Goal: Complete application form: Complete application form

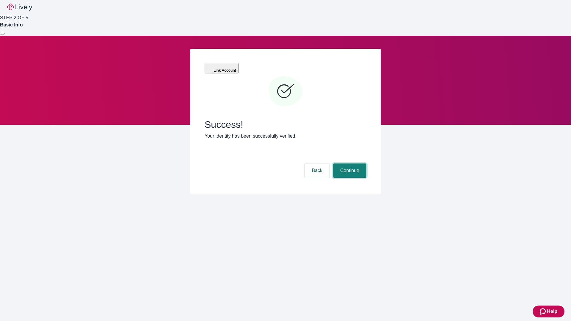
click at [349, 164] on button "Continue" at bounding box center [349, 171] width 33 height 14
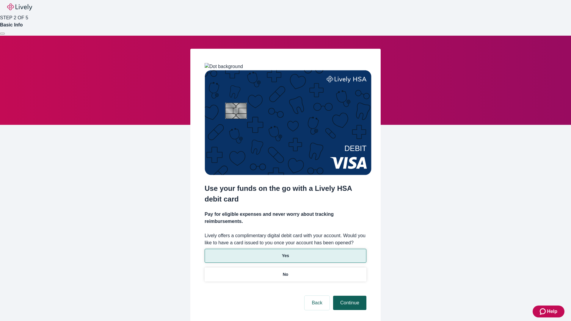
click at [285, 253] on p "Yes" at bounding box center [285, 256] width 7 height 6
click at [349, 296] on button "Continue" at bounding box center [349, 303] width 33 height 14
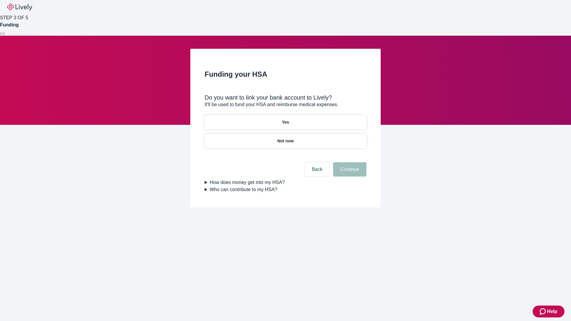
click at [285, 119] on p "Yes" at bounding box center [285, 122] width 7 height 6
click at [349, 162] on button "Continue" at bounding box center [349, 169] width 33 height 14
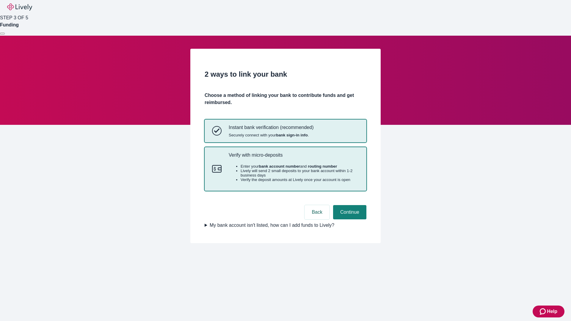
click at [293, 158] on p "Verify with micro-deposits" at bounding box center [294, 155] width 130 height 6
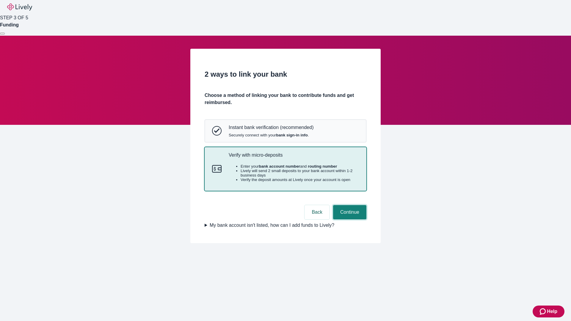
click at [349, 219] on button "Continue" at bounding box center [349, 212] width 33 height 14
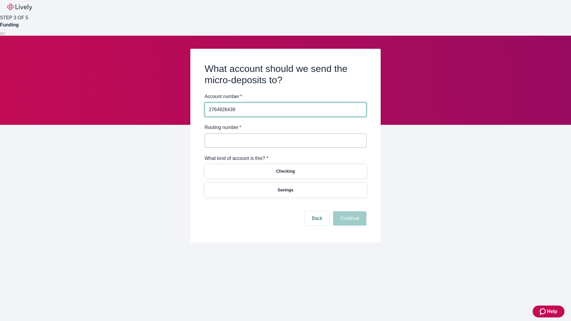
type input "2764926439"
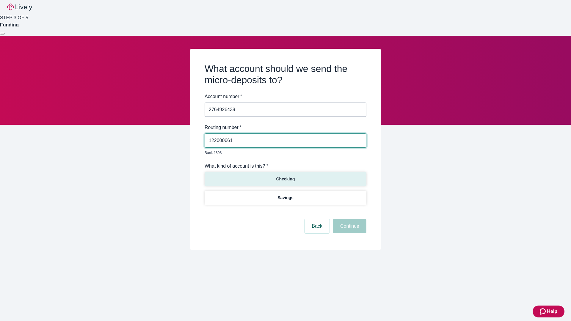
type input "122000661"
click at [285, 176] on p "Checking" at bounding box center [285, 179] width 19 height 6
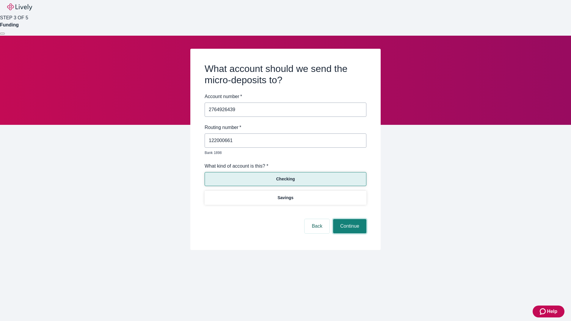
click at [349, 219] on button "Continue" at bounding box center [349, 226] width 33 height 14
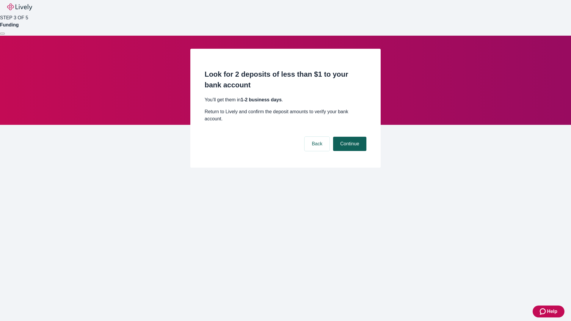
click at [349, 137] on button "Continue" at bounding box center [349, 144] width 33 height 14
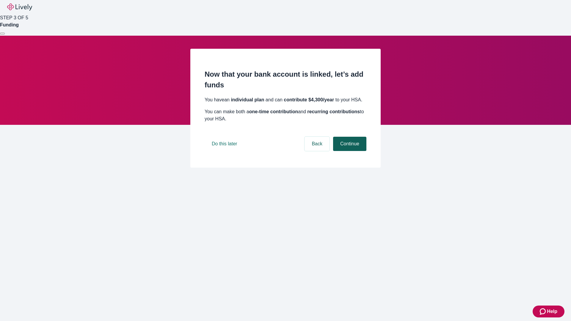
click at [349, 151] on button "Continue" at bounding box center [349, 144] width 33 height 14
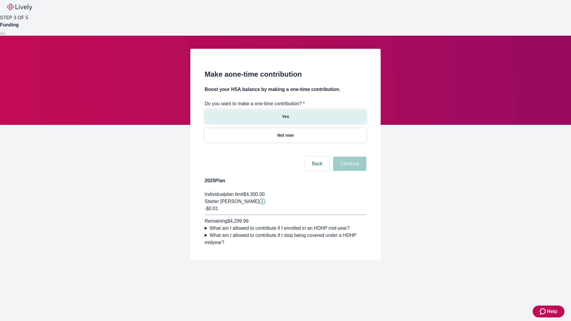
click at [285, 114] on p "Yes" at bounding box center [285, 117] width 7 height 6
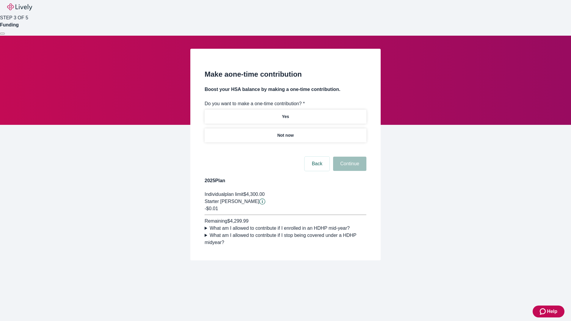
click at [349, 171] on button "Continue" at bounding box center [349, 164] width 33 height 14
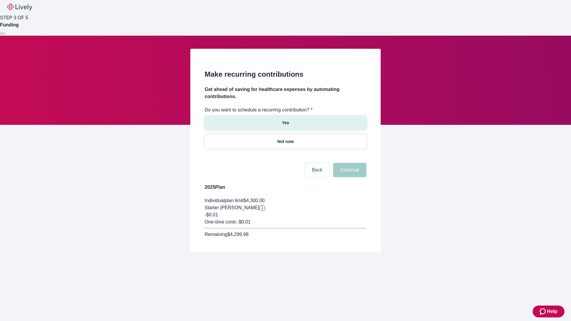
click at [285, 120] on p "Yes" at bounding box center [285, 123] width 7 height 6
click at [285, 156] on body "Help STEP 3 OF 5 Funding Make recurring contributions Get ahead of saving for h…" at bounding box center [285, 140] width 571 height 281
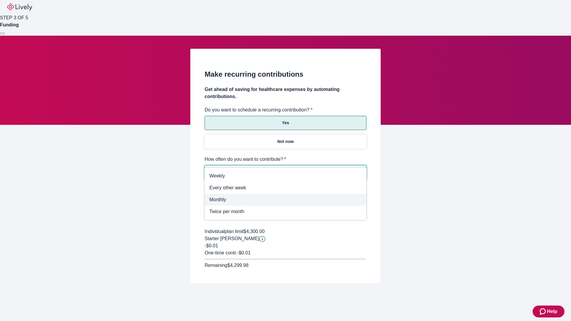
click at [285, 200] on span "Monthly" at bounding box center [285, 199] width 152 height 7
type input "Monthly"
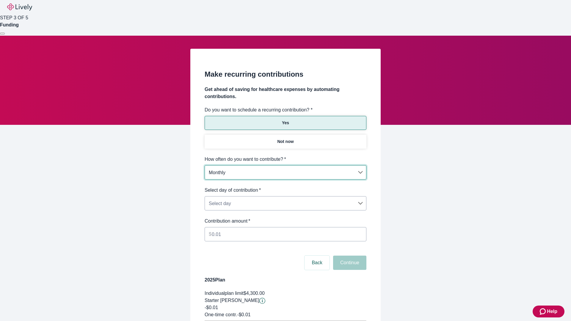
click at [285, 187] on body "Help STEP 3 OF 5 Funding Make recurring contributions Get ahead of saving for h…" at bounding box center [285, 187] width 571 height 374
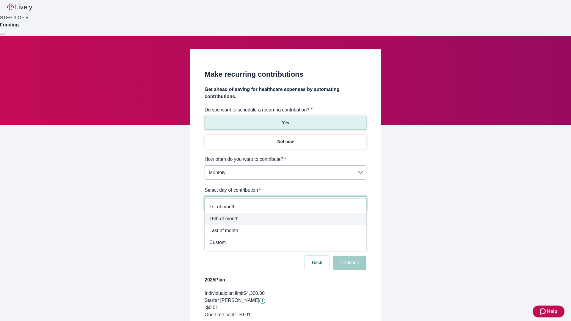
click at [285, 219] on span "15th of month" at bounding box center [285, 218] width 152 height 7
type input "Monthly15th"
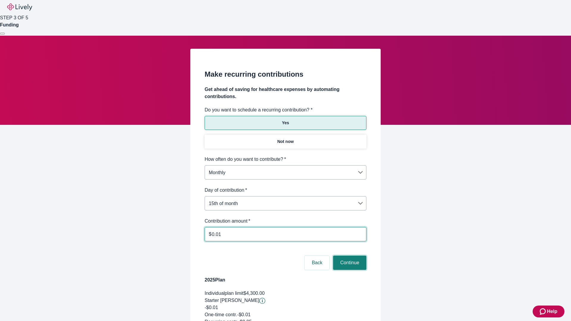
click at [349, 256] on button "Continue" at bounding box center [349, 263] width 33 height 14
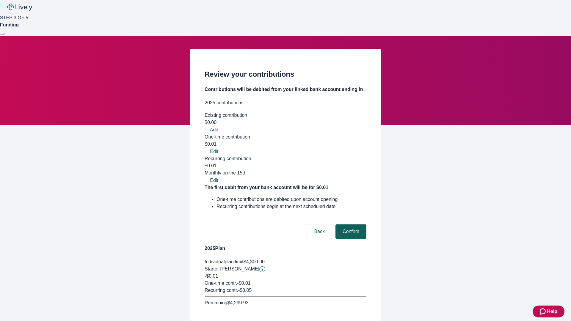
click at [350, 224] on button "Confirm" at bounding box center [350, 231] width 31 height 14
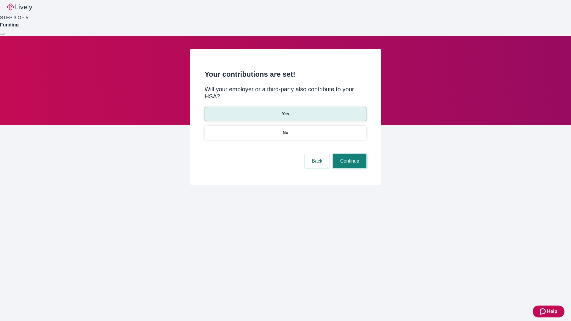
click at [349, 154] on button "Continue" at bounding box center [349, 161] width 33 height 14
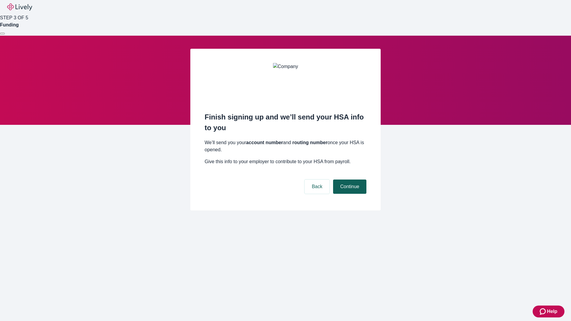
click at [349, 180] on button "Continue" at bounding box center [349, 187] width 33 height 14
